Goal: Complete application form

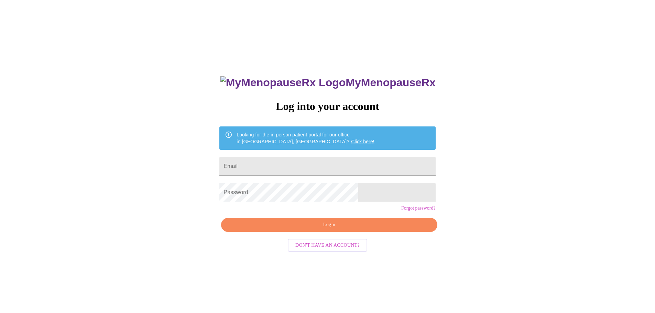
click at [293, 165] on input "Email" at bounding box center [328, 166] width 216 height 19
type input "[PERSON_NAME][EMAIL_ADDRESS][PERSON_NAME][DOMAIN_NAME]"
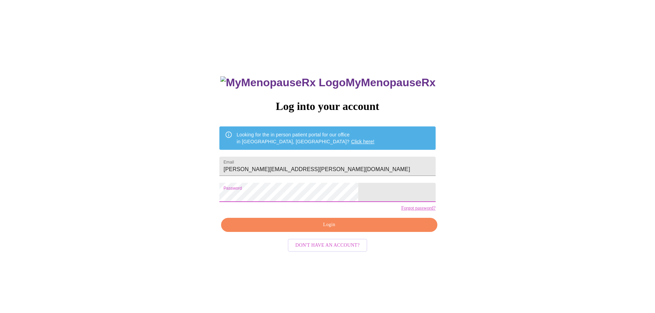
click at [308, 229] on span "Login" at bounding box center [329, 225] width 200 height 9
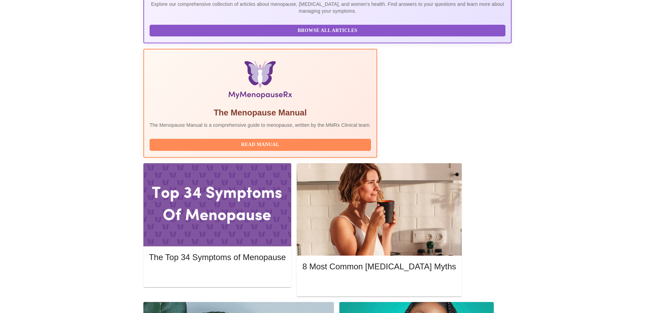
scroll to position [172, 0]
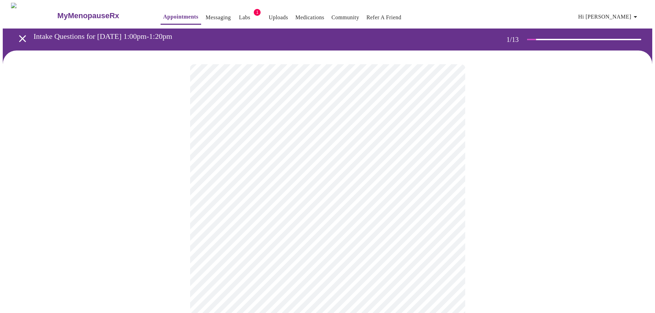
click at [281, 150] on body "MyMenopauseRx Appointments Messaging Labs 1 Uploads Medications Community Refer…" at bounding box center [328, 317] width 650 height 629
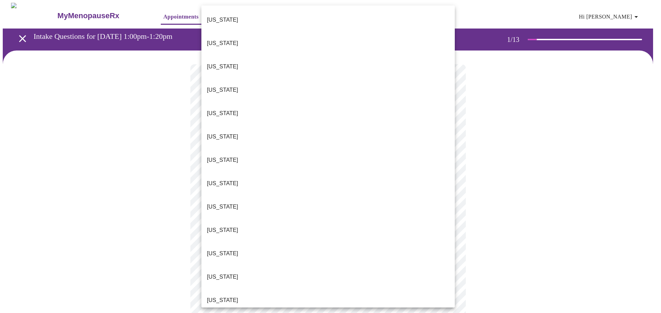
click at [218, 297] on p "[US_STATE]" at bounding box center [222, 301] width 31 height 8
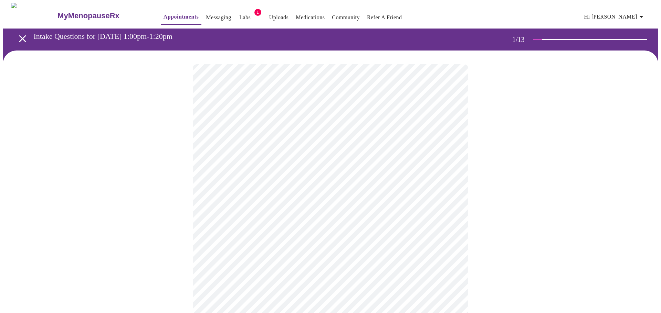
click at [241, 199] on body "MyMenopauseRx Appointments Messaging Labs 1 Uploads Medications Community Refer…" at bounding box center [330, 315] width 655 height 624
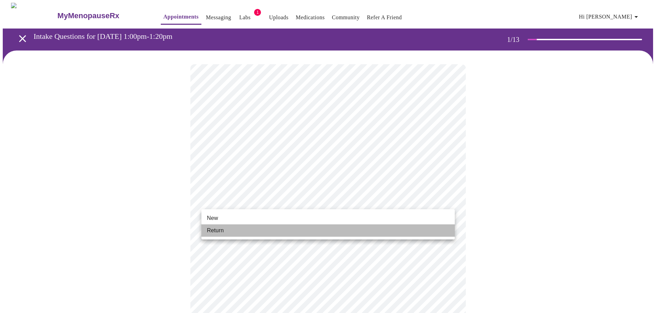
click at [226, 227] on li "Return" at bounding box center [327, 231] width 253 height 12
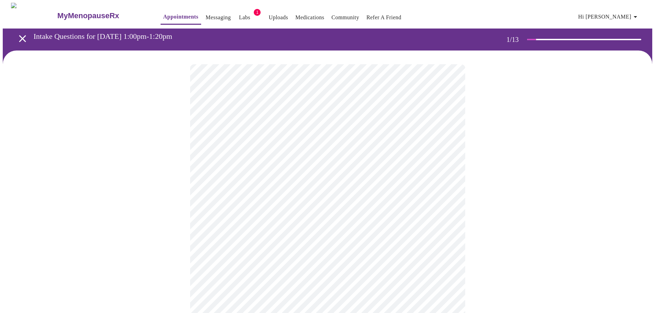
click at [257, 147] on body "MyMenopauseRx Appointments Messaging Labs 1 Uploads Medications Community Refer…" at bounding box center [328, 210] width 650 height 414
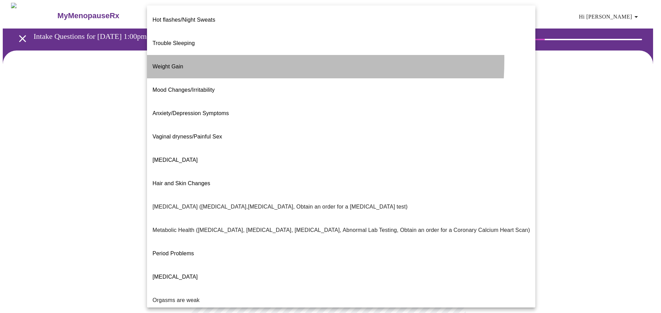
click at [169, 64] on span "Weight Gain" at bounding box center [167, 67] width 31 height 6
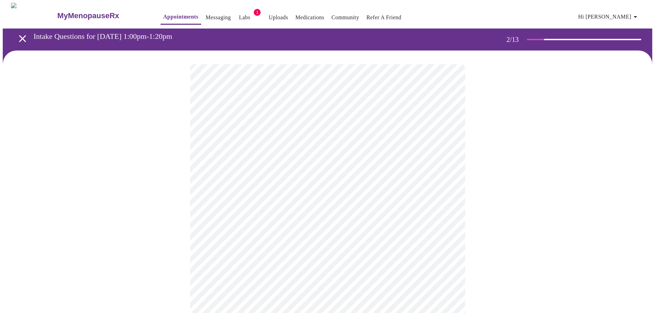
click at [107, 178] on div at bounding box center [328, 232] width 650 height 362
click at [267, 209] on body "MyMenopauseRx Appointments Messaging Labs 1 Uploads Medications Community Refer…" at bounding box center [328, 207] width 650 height 409
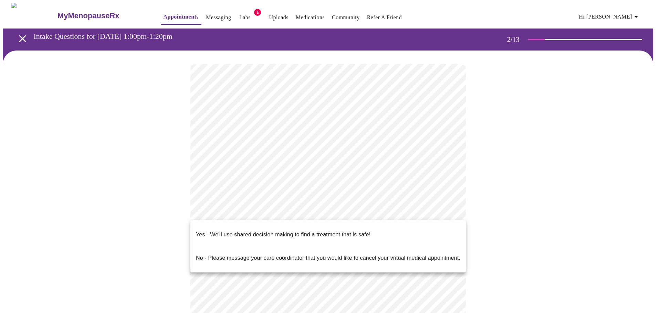
click at [260, 231] on p "Yes - We'll use shared decision making to find a treatment that is safe!" at bounding box center [283, 235] width 174 height 8
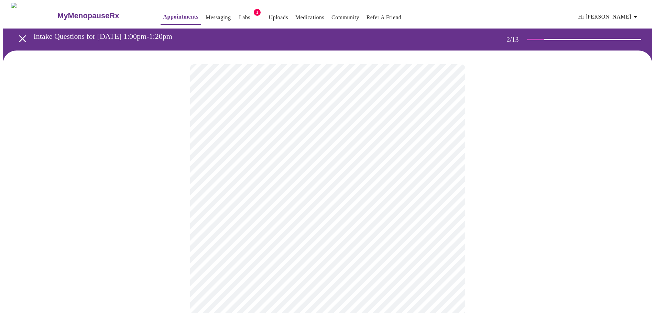
click at [156, 250] on div at bounding box center [328, 229] width 650 height 357
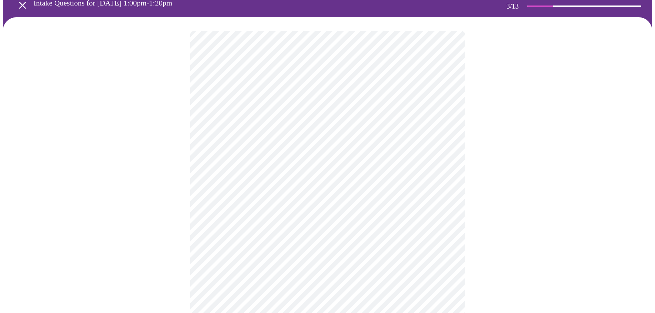
scroll to position [34, 0]
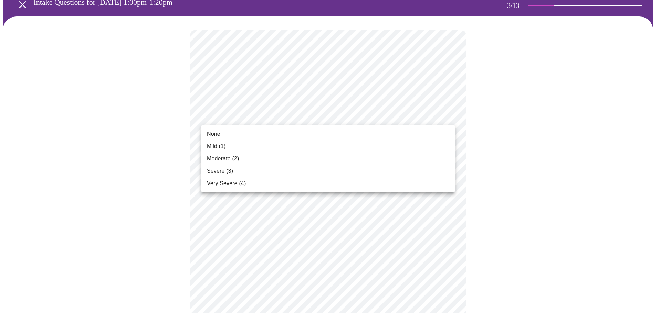
click at [226, 146] on span "Mild (1)" at bounding box center [216, 146] width 19 height 8
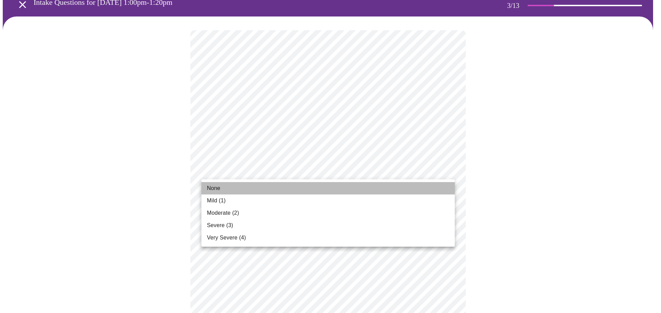
click at [233, 191] on li "None" at bounding box center [327, 188] width 253 height 12
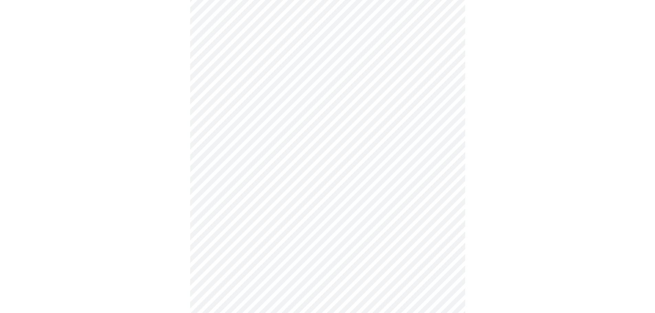
scroll to position [137, 0]
click at [235, 125] on body "MyMenopauseRx Appointments Messaging Labs 1 Uploads Medications Community Refer…" at bounding box center [328, 313] width 650 height 896
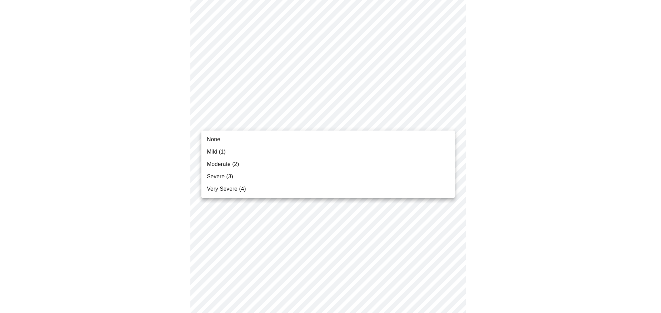
click at [223, 165] on span "Moderate (2)" at bounding box center [223, 164] width 32 height 8
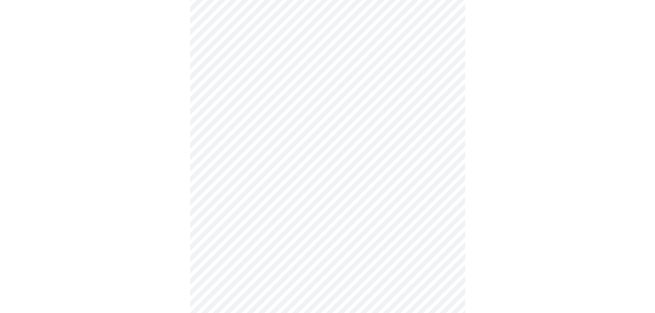
click at [226, 177] on body "MyMenopauseRx Appointments Messaging Labs 1 Uploads Medications Community Refer…" at bounding box center [328, 308] width 650 height 886
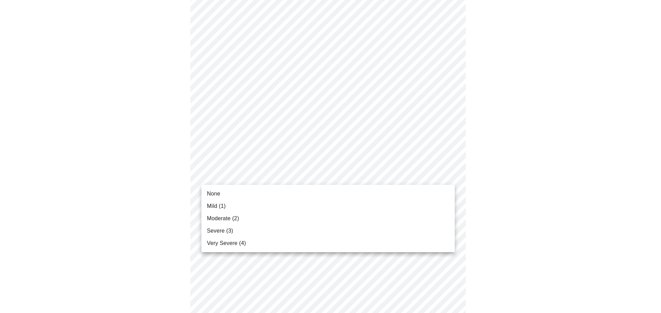
click at [219, 205] on span "Mild (1)" at bounding box center [216, 206] width 19 height 8
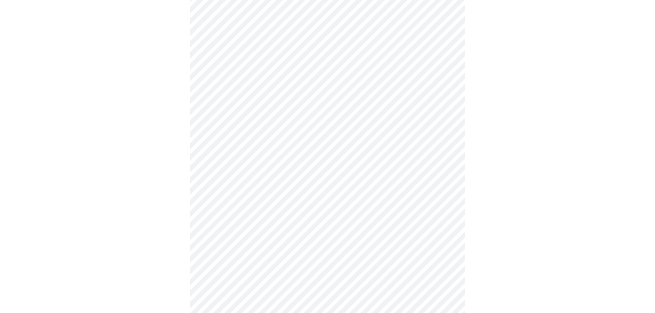
scroll to position [240, 0]
click at [231, 117] on body "MyMenopauseRx Appointments Messaging Labs 1 Uploads Medications Community Refer…" at bounding box center [330, 201] width 655 height 877
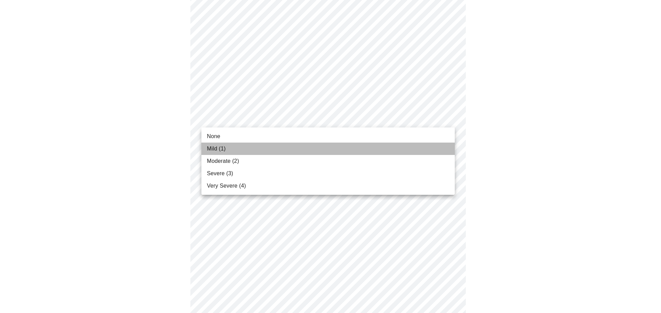
click at [222, 146] on span "Mild (1)" at bounding box center [216, 149] width 19 height 8
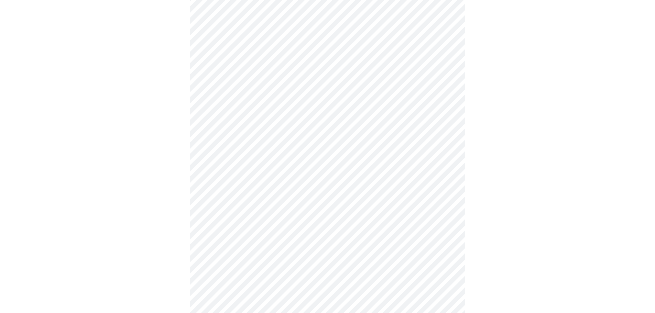
click at [233, 160] on body "MyMenopauseRx Appointments Messaging Labs 1 Uploads Medications Community Refer…" at bounding box center [328, 196] width 650 height 867
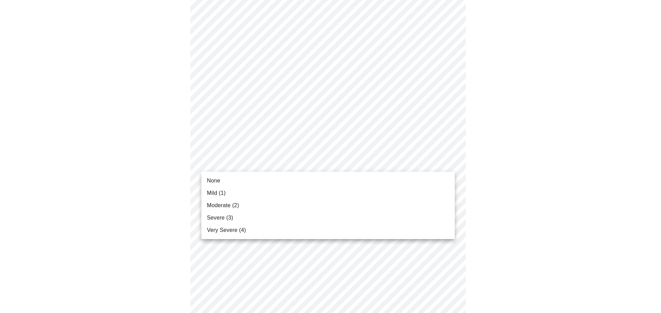
click at [219, 193] on span "Mild (1)" at bounding box center [216, 193] width 19 height 8
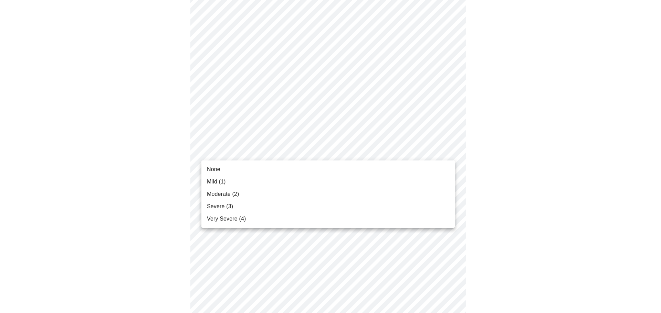
click at [243, 154] on body "MyMenopauseRx Appointments Messaging Labs 1 Uploads Medications Community Refer…" at bounding box center [330, 125] width 655 height 857
click at [218, 193] on span "Moderate (2)" at bounding box center [223, 194] width 32 height 8
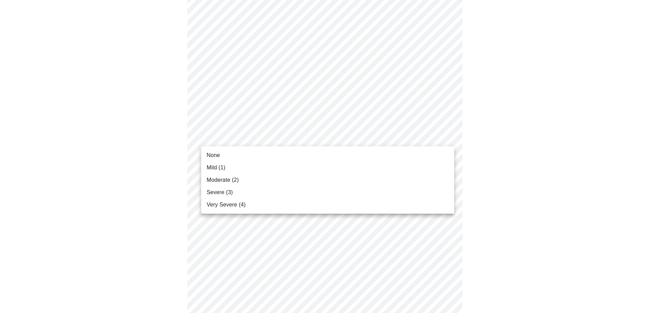
scroll to position [374, 0]
click at [219, 141] on body "MyMenopauseRx Appointments Messaging Labs 1 Uploads Medications Community Refer…" at bounding box center [330, 53] width 655 height 848
click at [214, 166] on span "Mild (1)" at bounding box center [216, 168] width 19 height 8
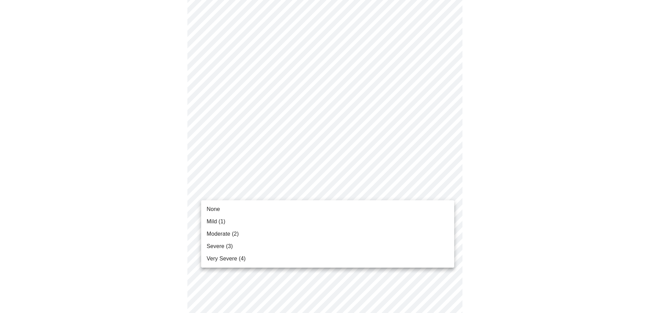
click at [209, 186] on body "MyMenopauseRx Appointments Messaging Labs 1 Uploads Medications Community Refer…" at bounding box center [328, 47] width 650 height 838
click at [212, 209] on span "None" at bounding box center [213, 209] width 13 height 8
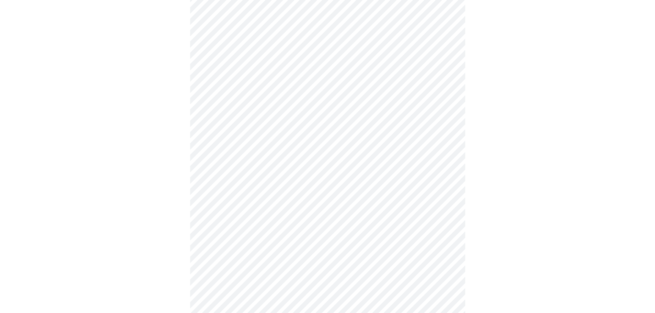
scroll to position [478, 0]
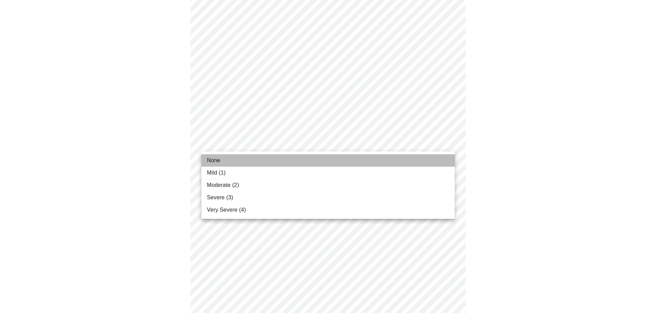
click at [215, 159] on span "None" at bounding box center [213, 161] width 13 height 8
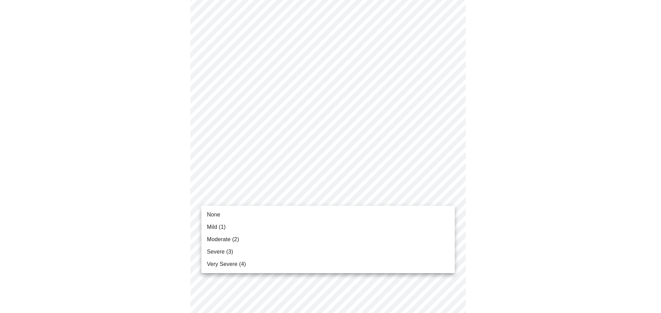
click at [217, 214] on span "None" at bounding box center [213, 215] width 13 height 8
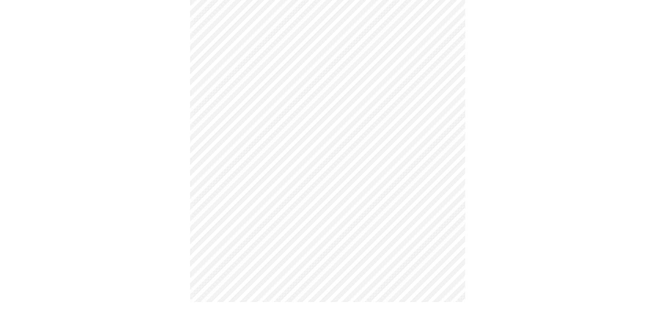
scroll to position [0, 0]
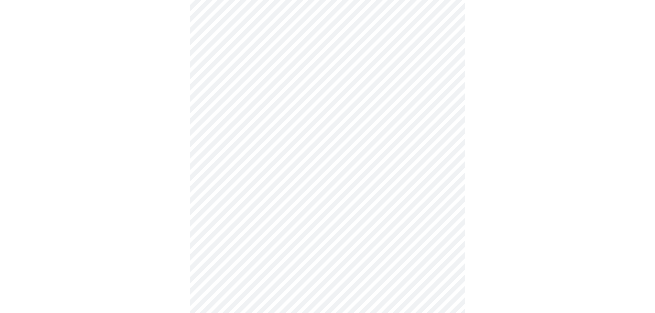
scroll to position [310, 0]
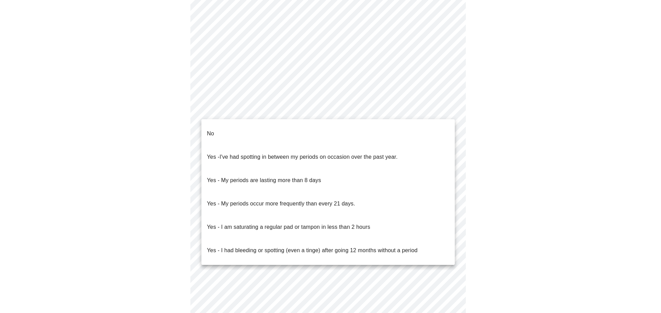
click at [233, 110] on body "MyMenopauseRx Appointments Messaging Labs 1 Uploads Medications Community Refer…" at bounding box center [330, 32] width 655 height 679
click at [256, 200] on p "Yes - My periods occur more frequently than every 21 days." at bounding box center [281, 204] width 148 height 8
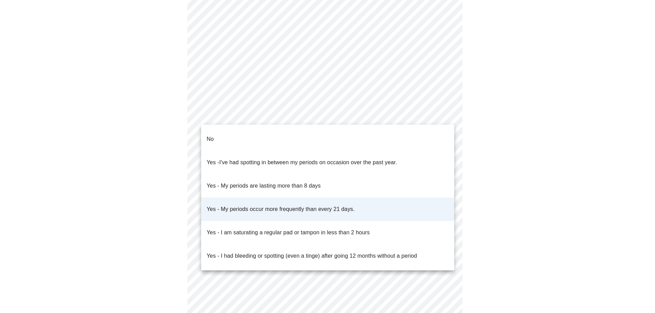
click at [240, 110] on body "MyMenopauseRx Appointments Messaging Labs 1 Uploads Medications Community Refer…" at bounding box center [328, 30] width 650 height 675
click at [161, 172] on div at bounding box center [330, 156] width 661 height 313
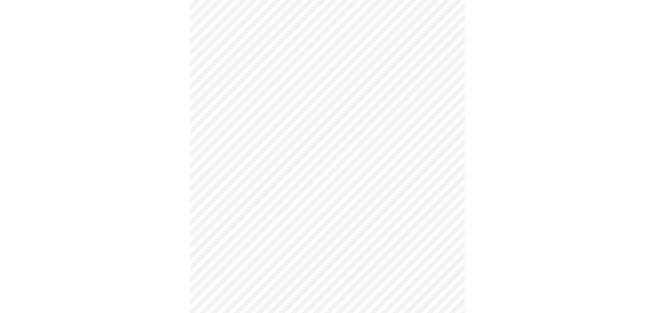
click at [255, 162] on body "MyMenopauseRx Appointments Messaging Labs 1 Uploads Medications Community Refer…" at bounding box center [328, 30] width 650 height 675
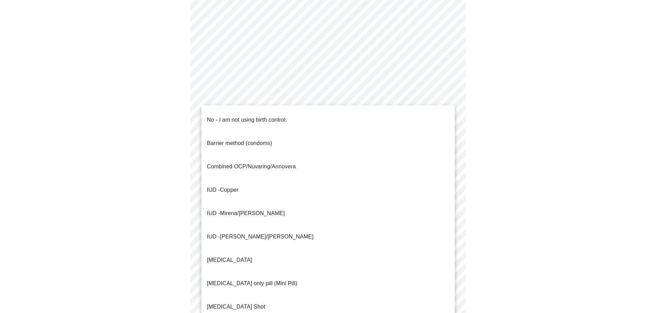
click at [233, 163] on p "Combined OCP/Nuvaring/Annovera" at bounding box center [251, 167] width 89 height 8
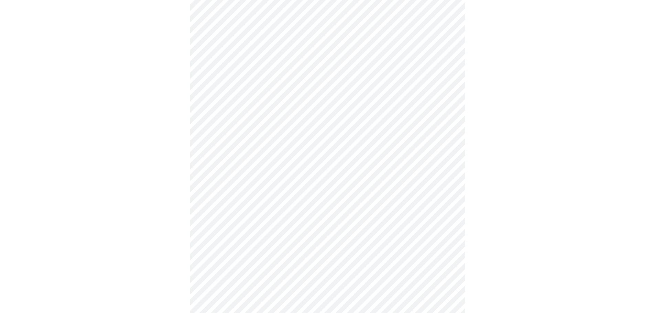
click at [269, 211] on body "MyMenopauseRx Appointments Messaging Labs 1 Uploads Medications Community Refer…" at bounding box center [328, 28] width 650 height 671
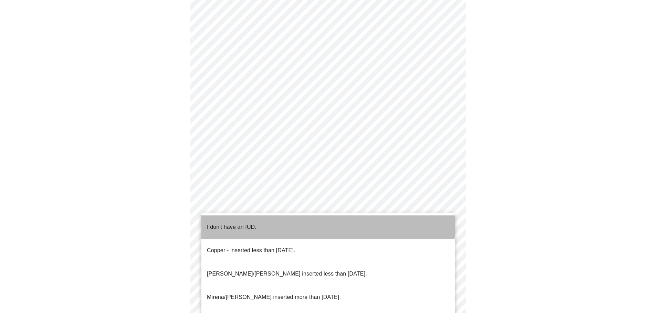
click at [250, 223] on p "I don't have an IUD." at bounding box center [232, 227] width 50 height 8
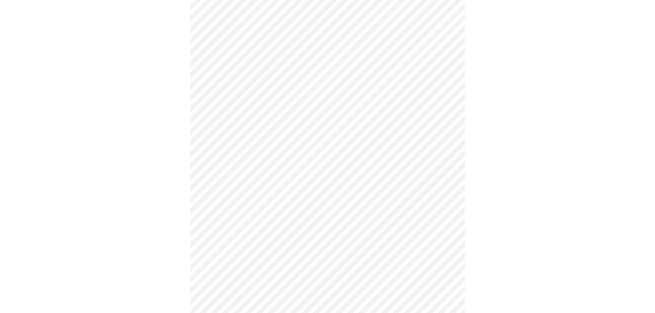
click at [176, 255] on div at bounding box center [328, 50] width 650 height 619
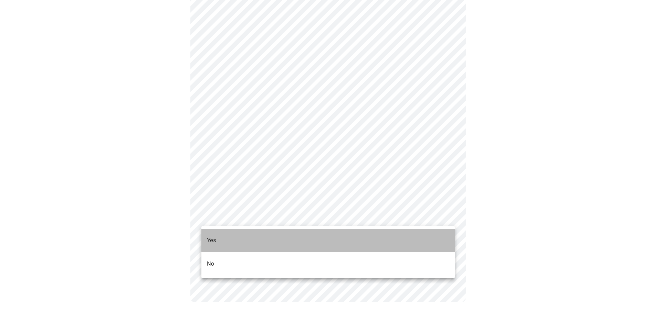
click at [213, 237] on p "Yes" at bounding box center [211, 241] width 9 height 8
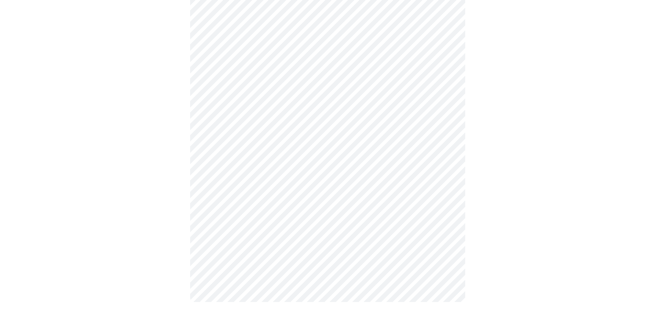
scroll to position [0, 0]
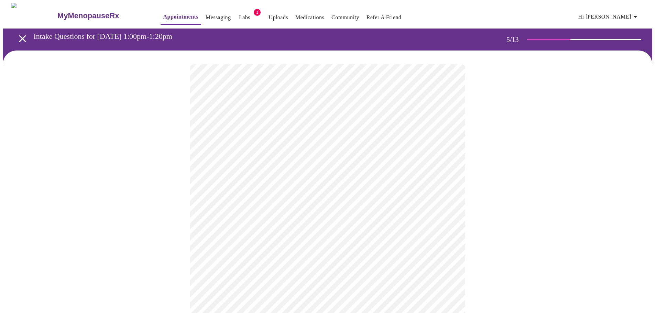
click at [160, 202] on div at bounding box center [328, 281] width 650 height 461
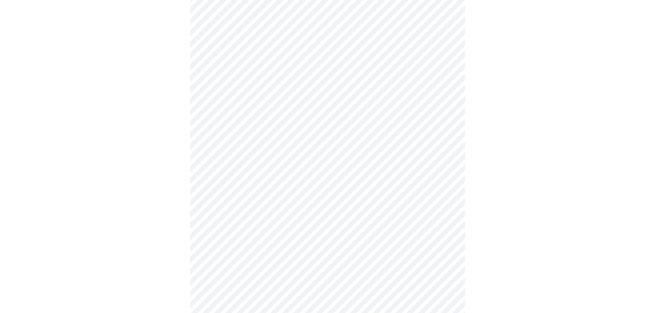
scroll to position [68, 0]
click at [344, 171] on body "MyMenopauseRx Appointments Messaging Labs 1 Uploads Medications Community Refer…" at bounding box center [328, 188] width 650 height 509
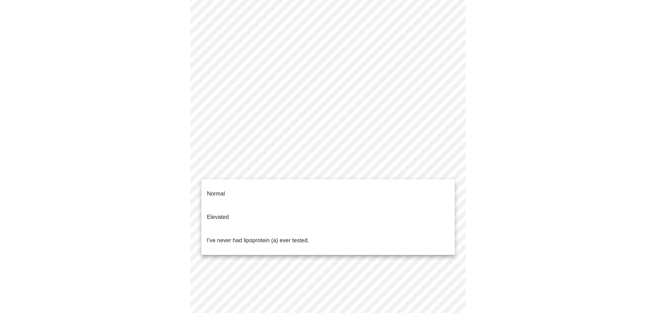
click at [245, 237] on p "I've never had lipoprotein (a) ever tested." at bounding box center [258, 241] width 102 height 8
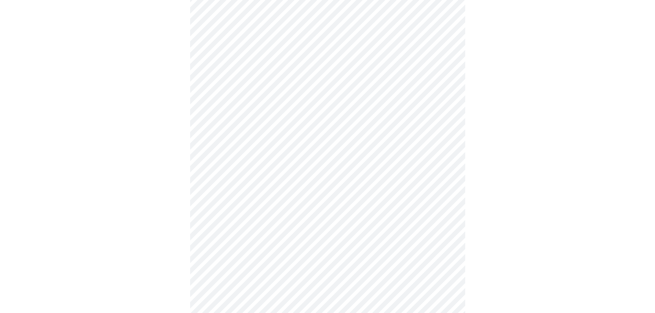
click at [157, 223] on div at bounding box center [328, 210] width 650 height 457
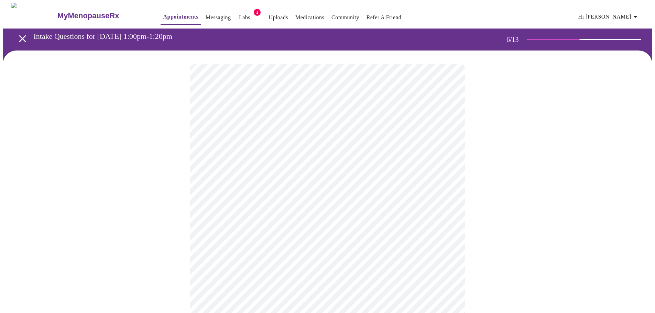
click at [158, 179] on div at bounding box center [328, 209] width 650 height 316
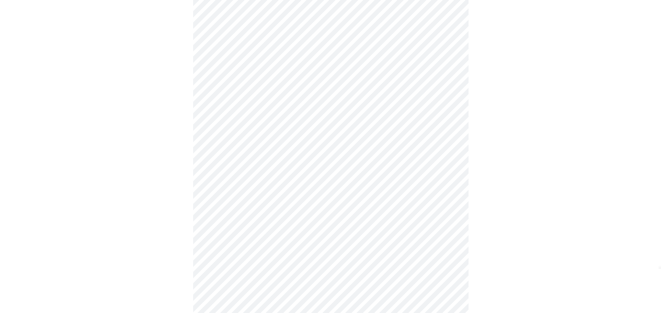
scroll to position [1878, 0]
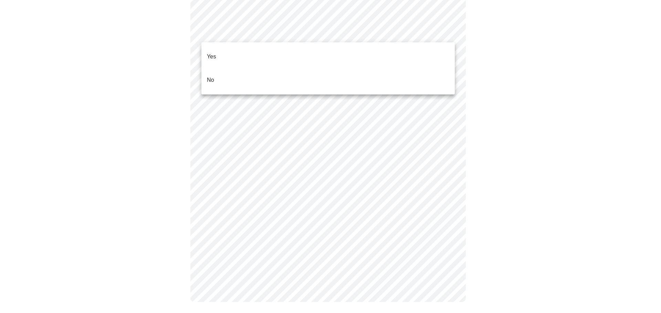
click at [220, 68] on li "No" at bounding box center [327, 79] width 253 height 23
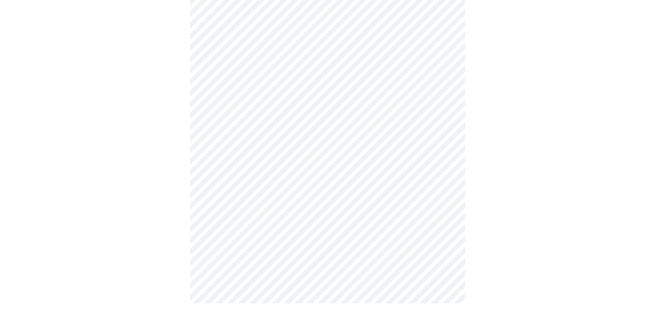
scroll to position [395, 0]
